Goal: Information Seeking & Learning: Compare options

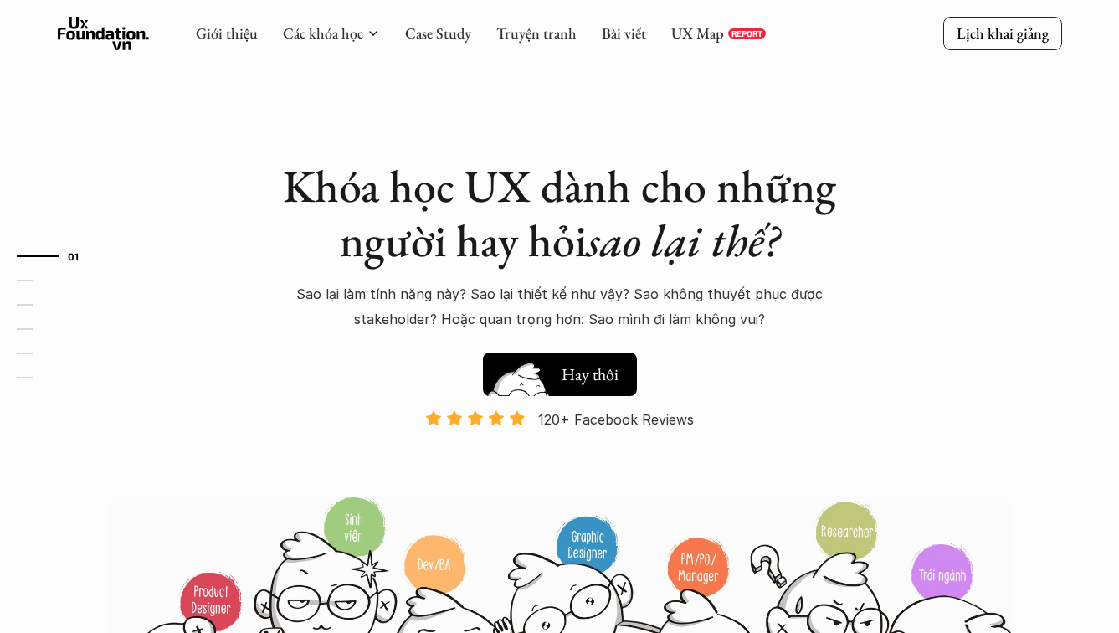
click at [595, 371] on h5 "Xem thử" at bounding box center [590, 370] width 58 height 23
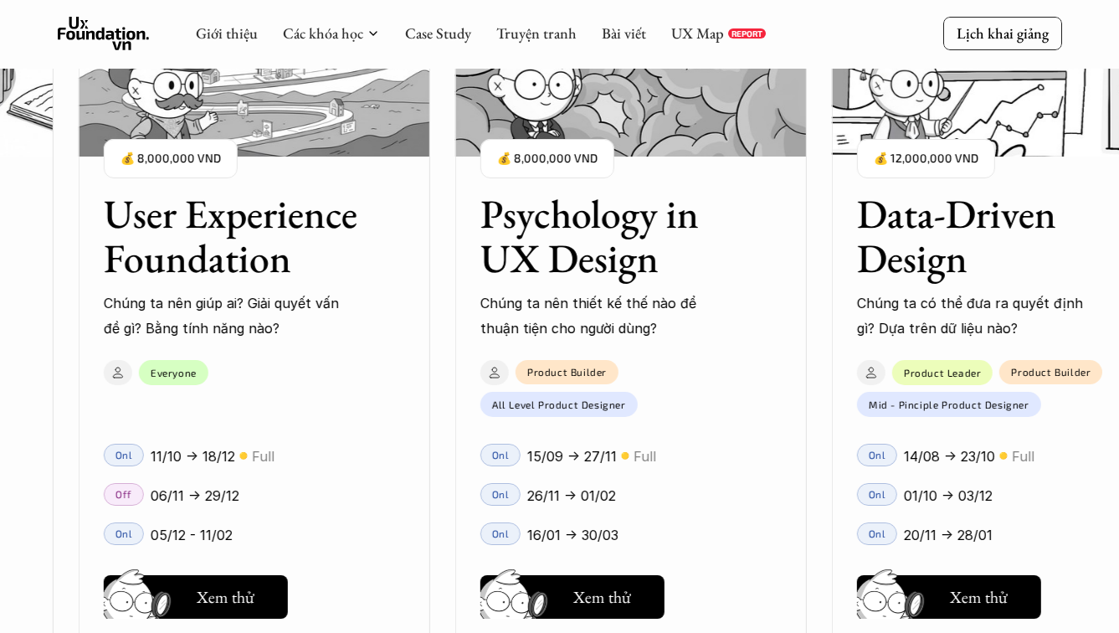
scroll to position [1986, 0]
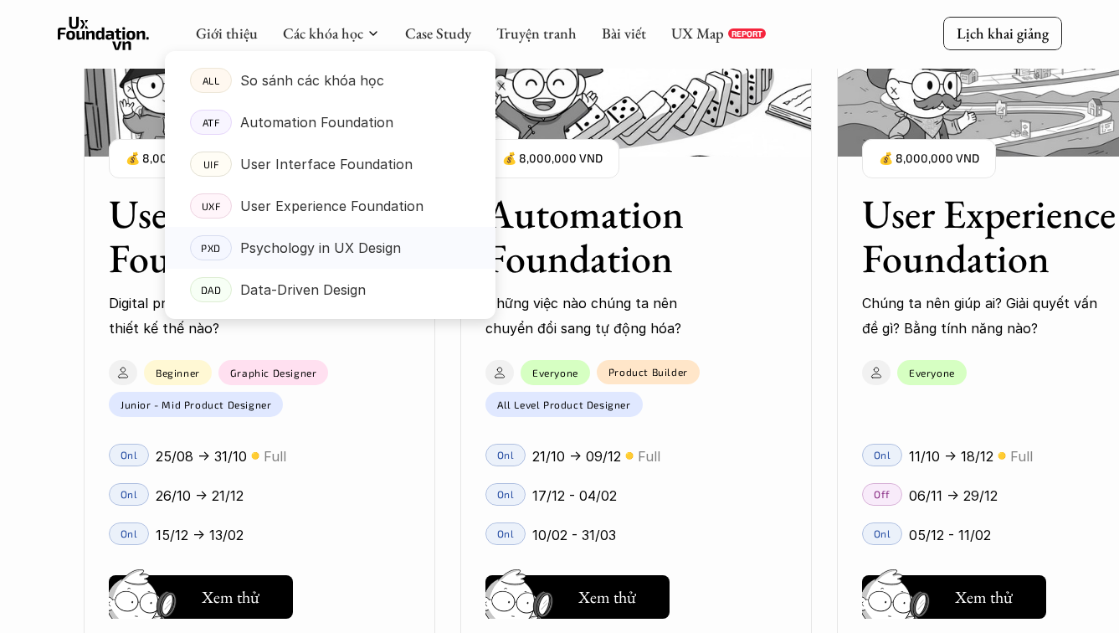
click at [333, 246] on p "Psychology in UX Design" at bounding box center [320, 247] width 161 height 25
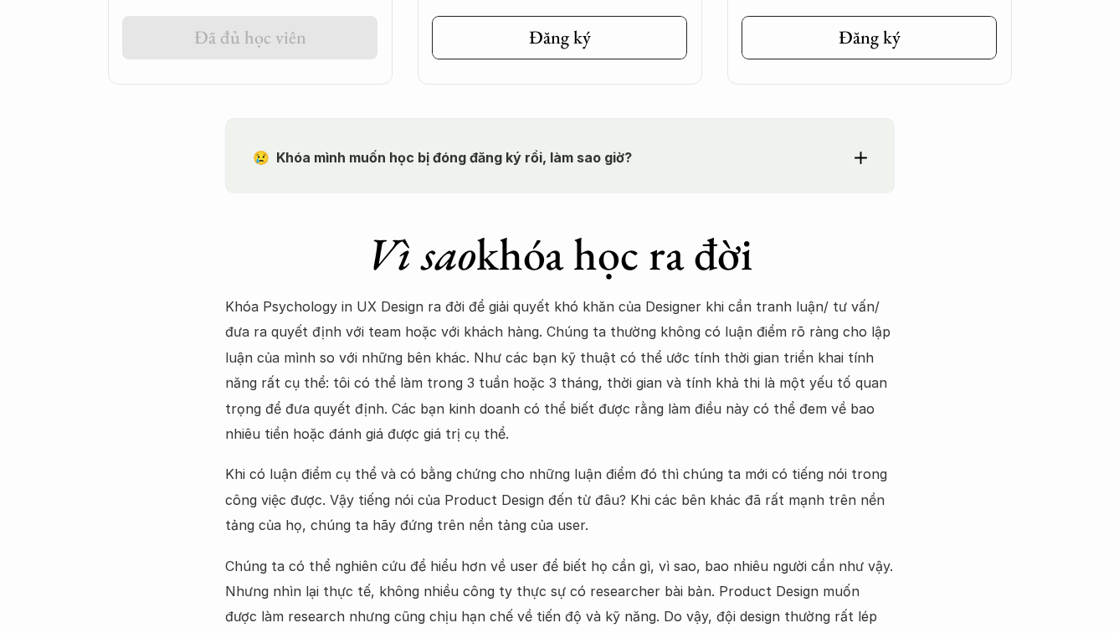
scroll to position [1668, 0]
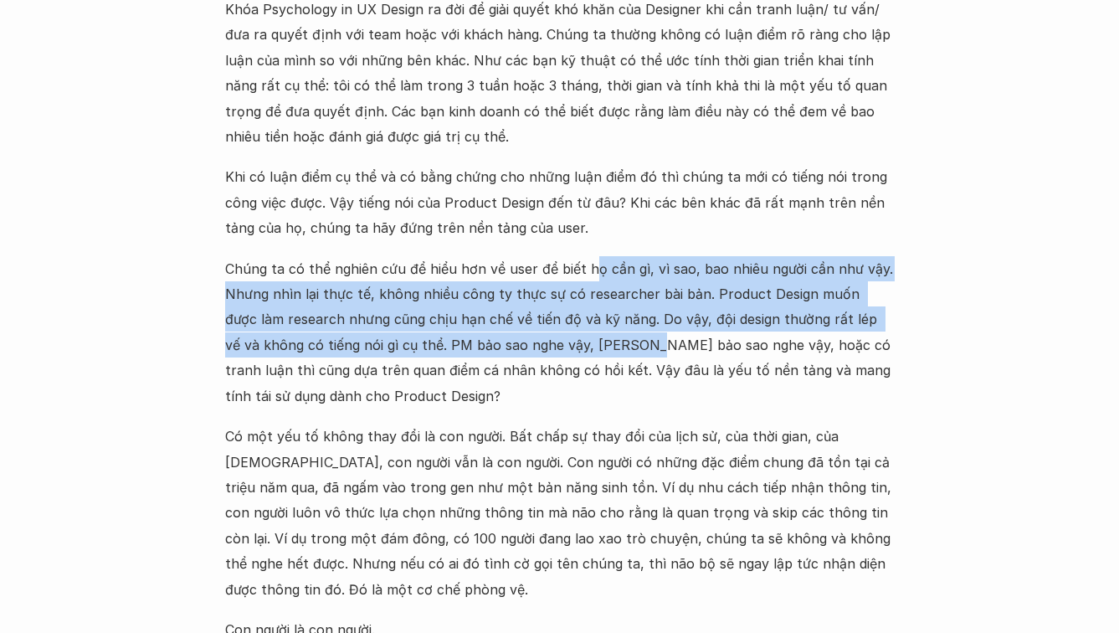
drag, startPoint x: 587, startPoint y: 264, endPoint x: 606, endPoint y: 334, distance: 72.9
click at [606, 334] on p "Chúng ta có thể nghiên cứu để hiểu hơn về user để biết họ cần gì, vì sao, bao n…" at bounding box center [559, 332] width 669 height 152
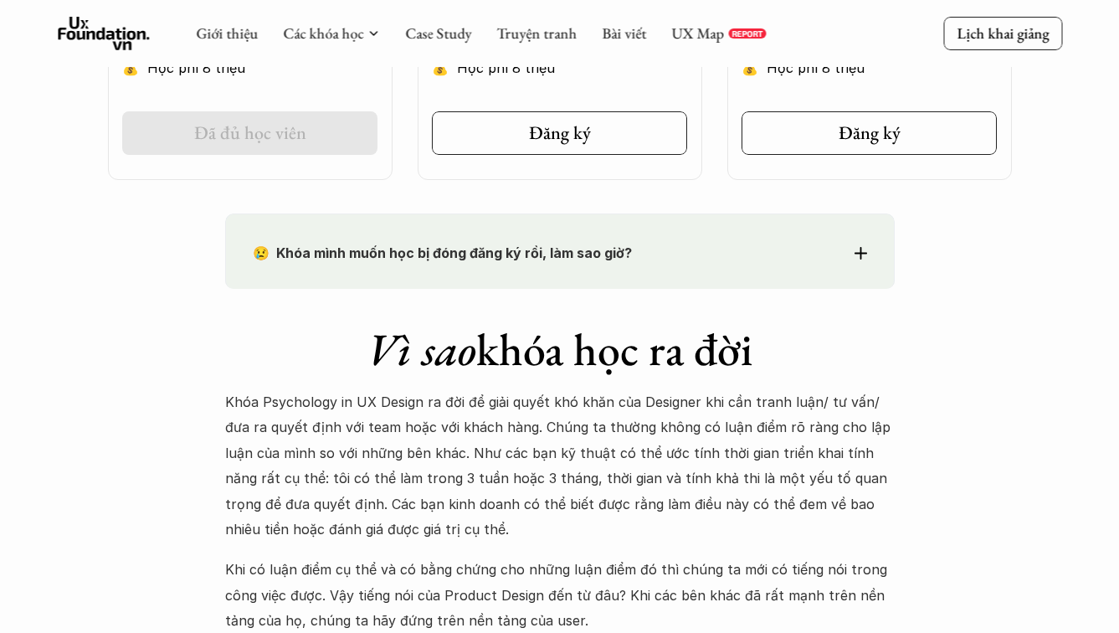
scroll to position [1213, 0]
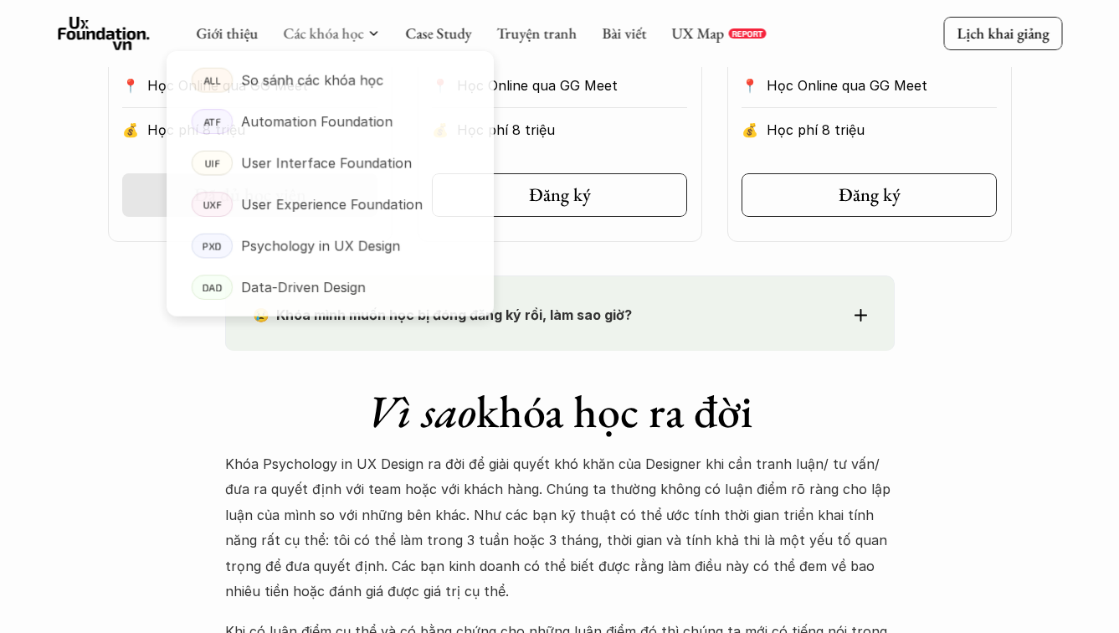
click at [340, 38] on div at bounding box center [330, 171] width 330 height 295
click at [334, 83] on p "So sánh các khóa học" at bounding box center [312, 80] width 144 height 25
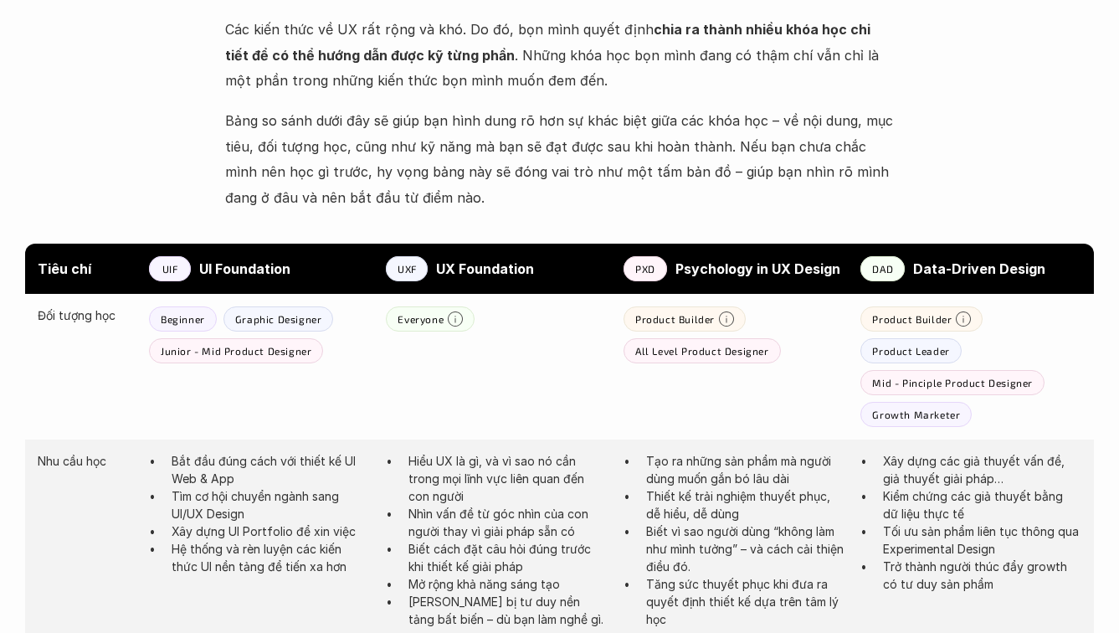
scroll to position [823, 0]
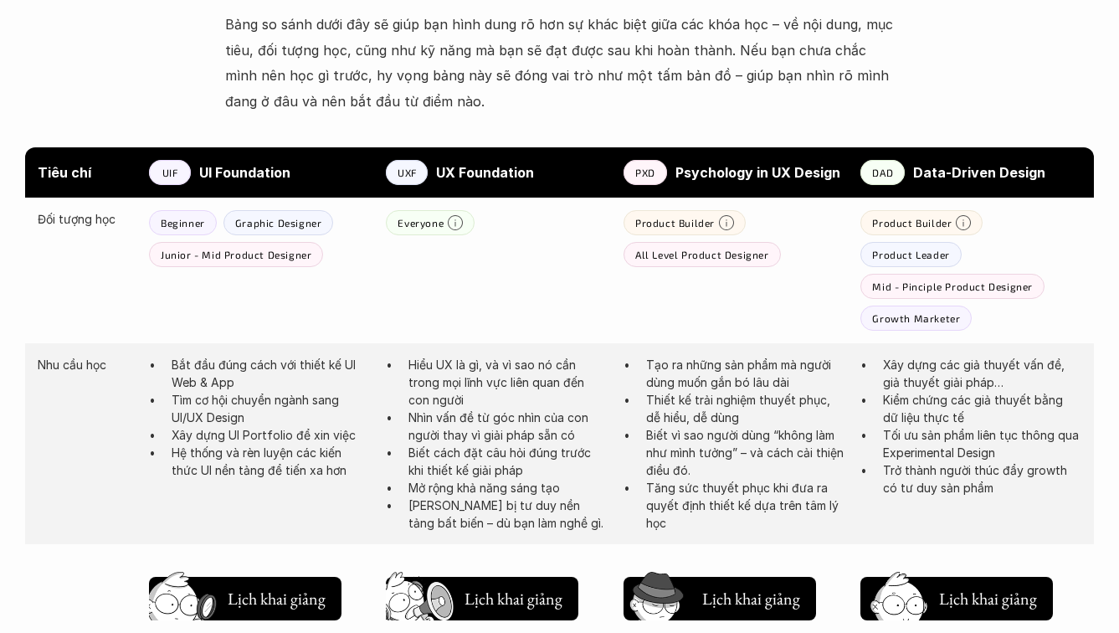
click at [273, 424] on p "Tìm cơ hội chuyển ngành sang UI/UX Design" at bounding box center [271, 408] width 198 height 35
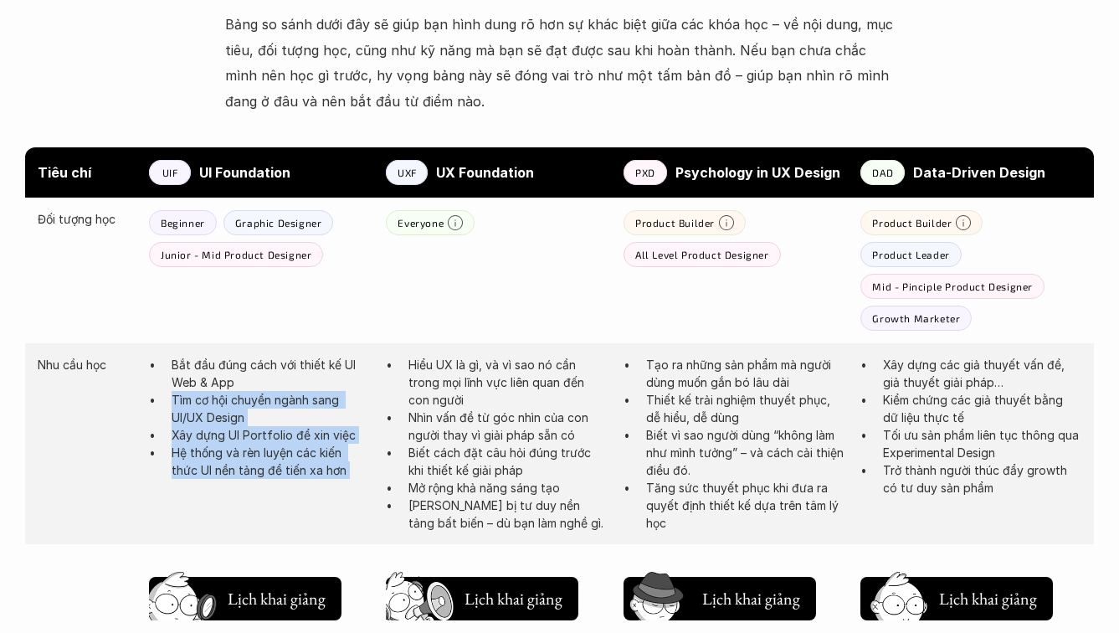
drag, startPoint x: 273, startPoint y: 424, endPoint x: 297, endPoint y: 459, distance: 42.7
click at [297, 461] on ul "Bắt đầu đúng cách với thiết kế UI Web & App Tìm cơ hội chuyển ngành sang UI/UX …" at bounding box center [259, 417] width 221 height 123
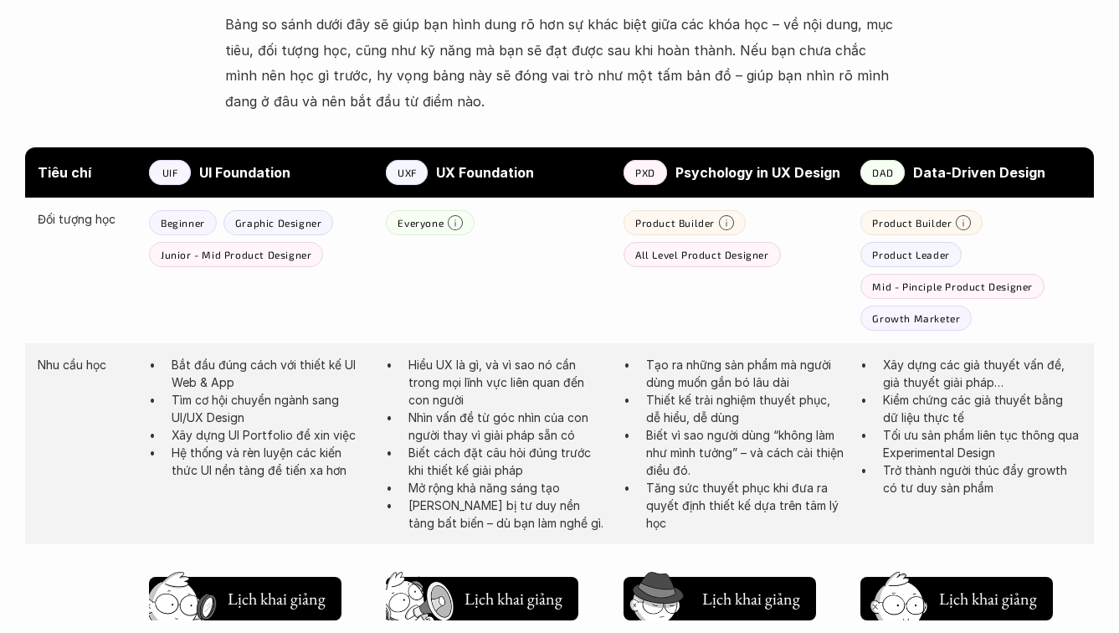
click at [297, 458] on p "Hệ thống và rèn luyện các kiến thức UI nền tảng để tiến xa hơn" at bounding box center [271, 460] width 198 height 35
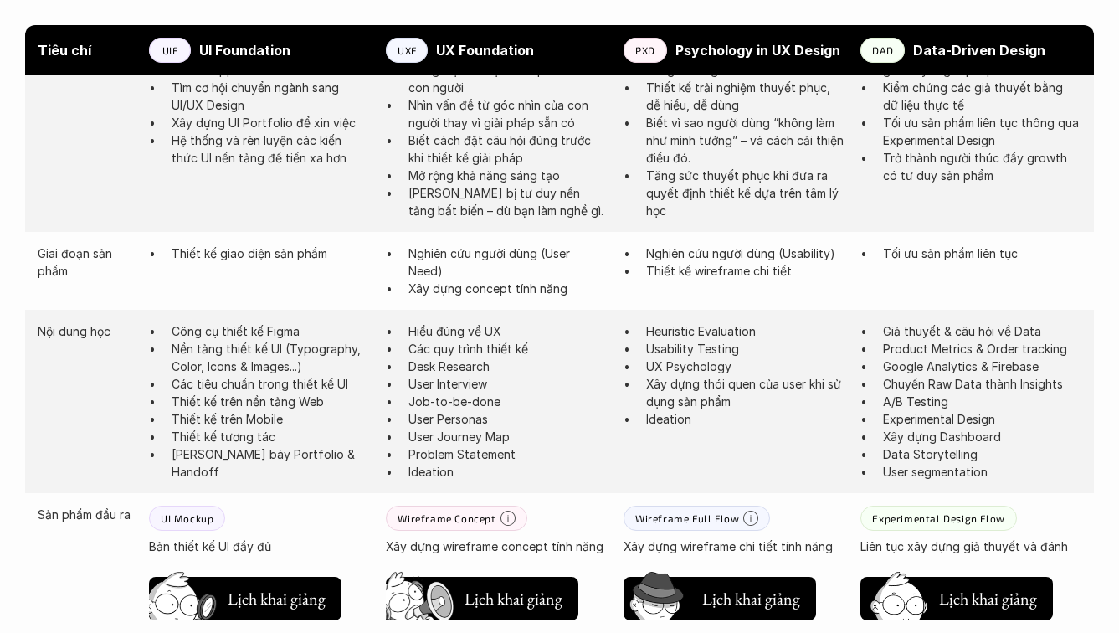
scroll to position [872, 0]
